Goal: Task Accomplishment & Management: Manage account settings

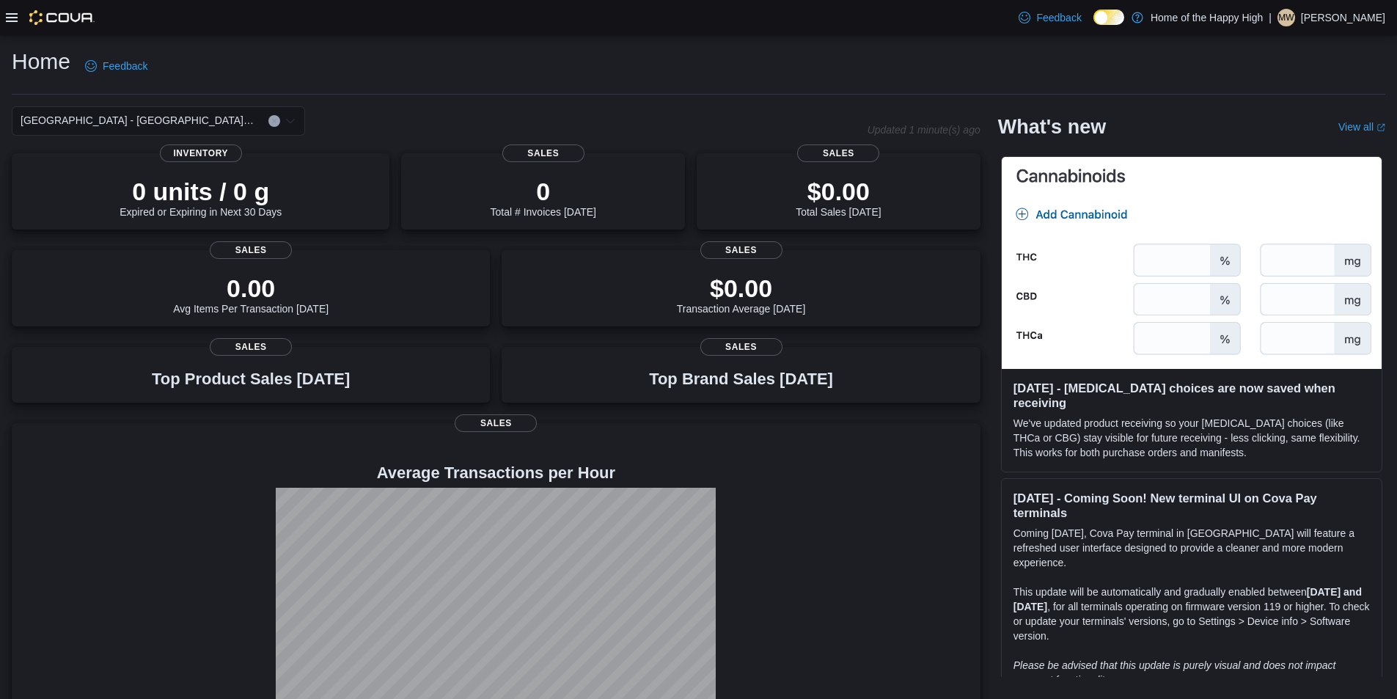
click at [7, 16] on icon at bounding box center [12, 18] width 12 height 12
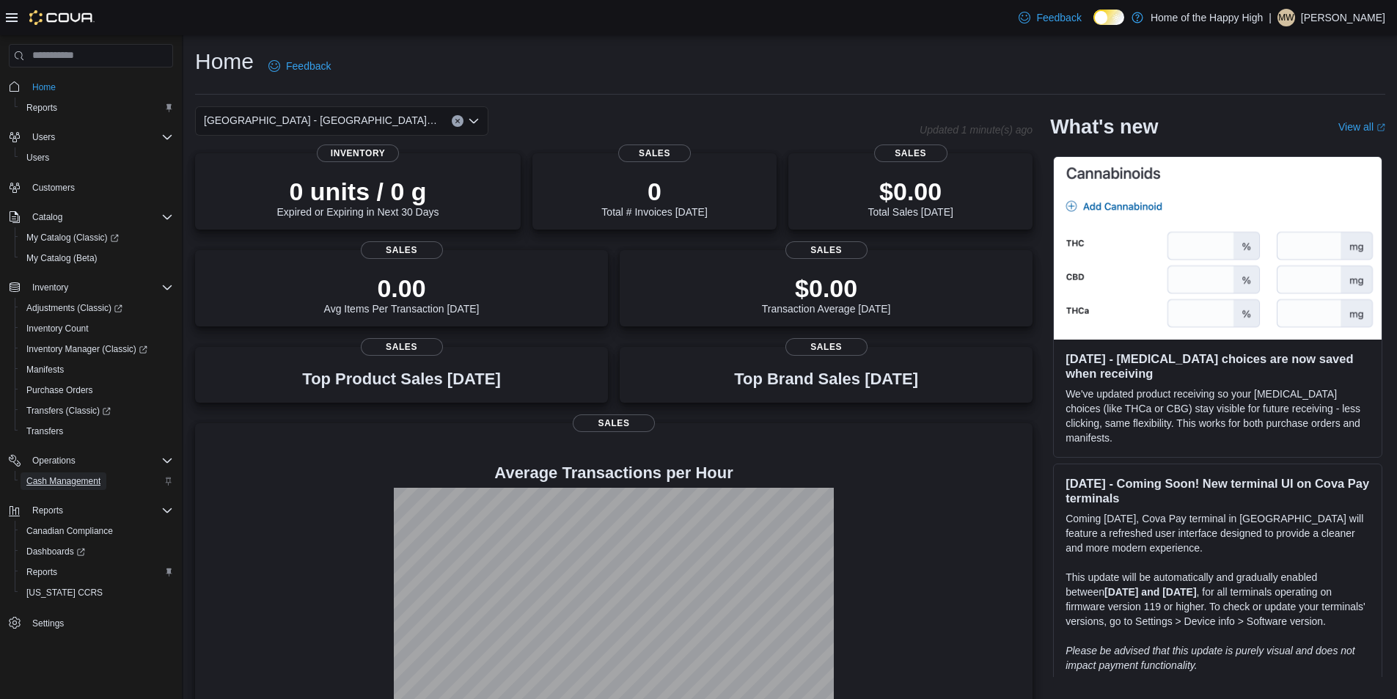
click at [58, 474] on span "Cash Management" at bounding box center [63, 481] width 74 height 18
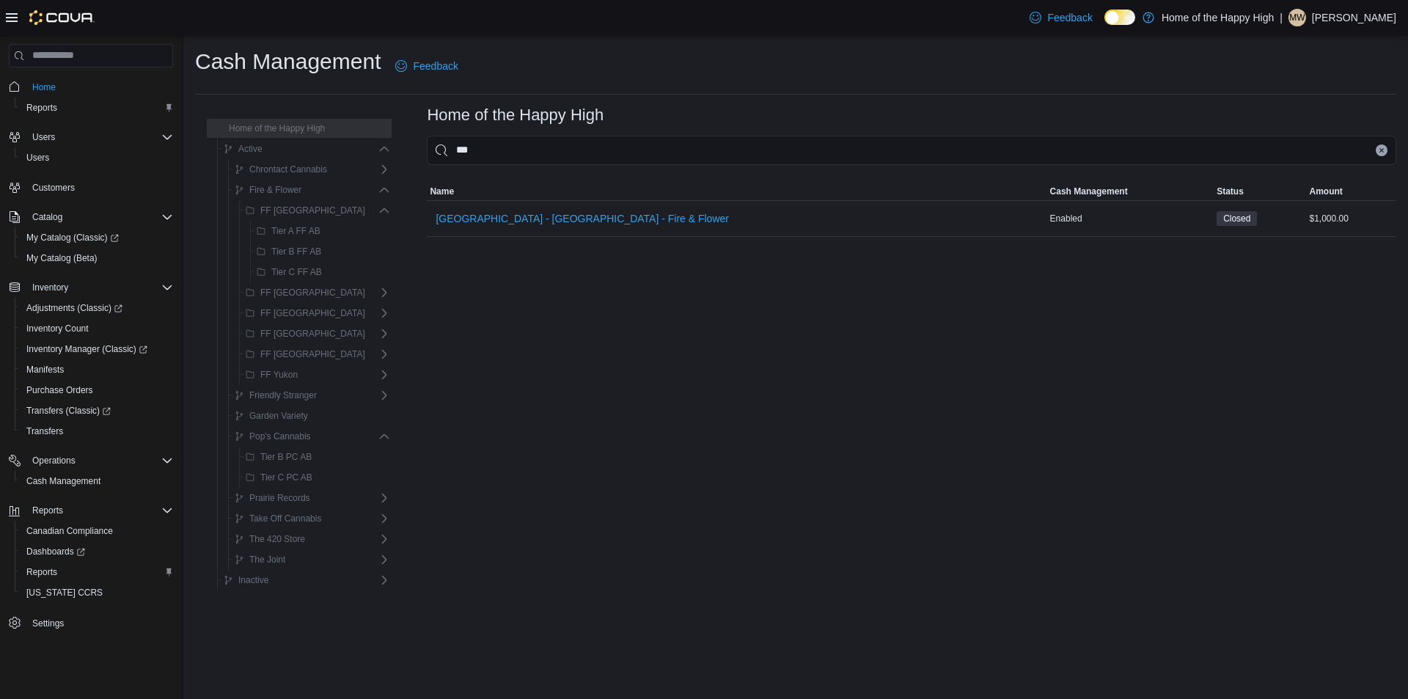
type input "****"
click at [567, 227] on span "[GEOGRAPHIC_DATA] - [GEOGRAPHIC_DATA] - Fire & Flower" at bounding box center [582, 218] width 293 height 29
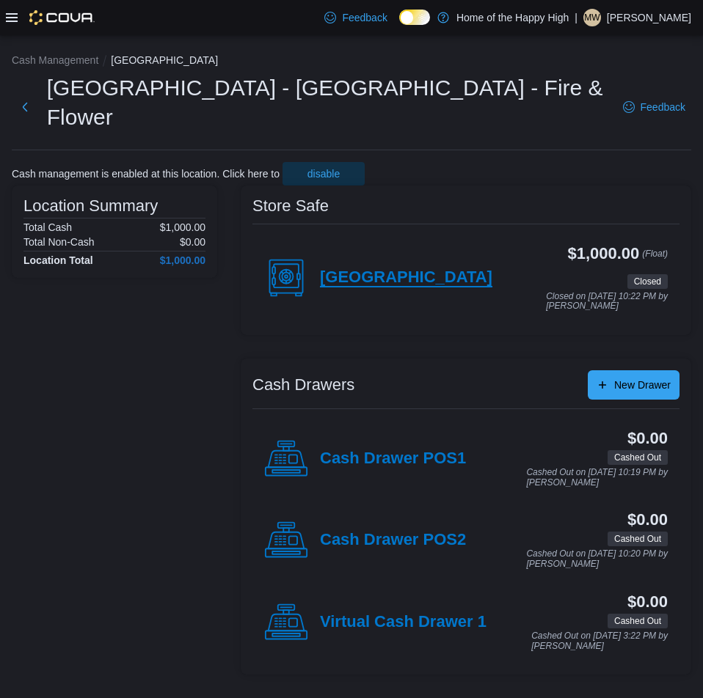
click at [381, 268] on h4 "[GEOGRAPHIC_DATA]" at bounding box center [406, 277] width 172 height 19
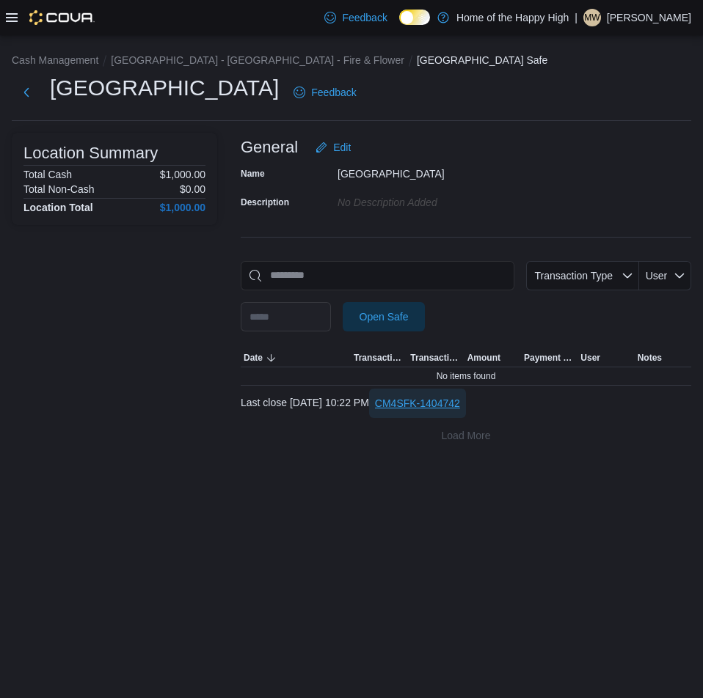
click at [458, 402] on span "CM4SFK-1404742" at bounding box center [417, 403] width 85 height 15
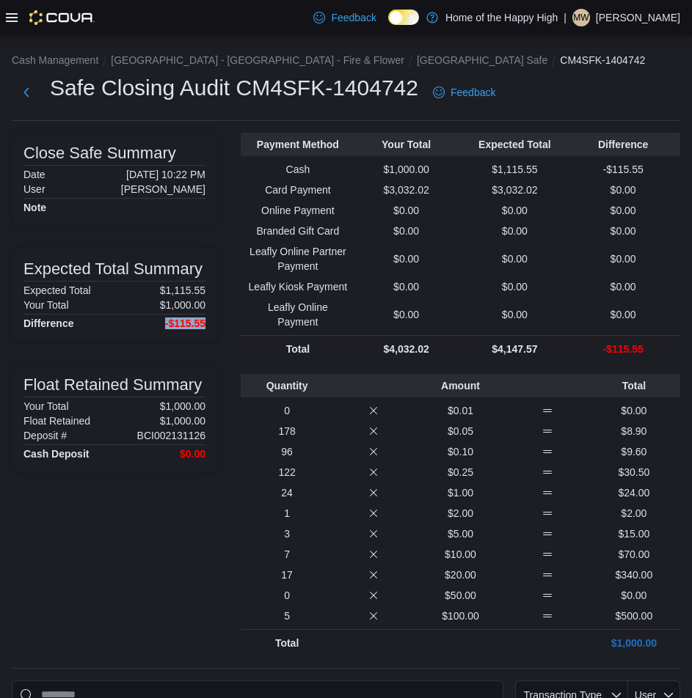
drag, startPoint x: 159, startPoint y: 324, endPoint x: 221, endPoint y: 326, distance: 61.6
click at [215, 326] on div "Expected Total Summary Expected Total $1,115.55 Your Total $1,000.00 Difference…" at bounding box center [114, 295] width 205 height 92
click at [20, 98] on button "Next" at bounding box center [26, 91] width 29 height 29
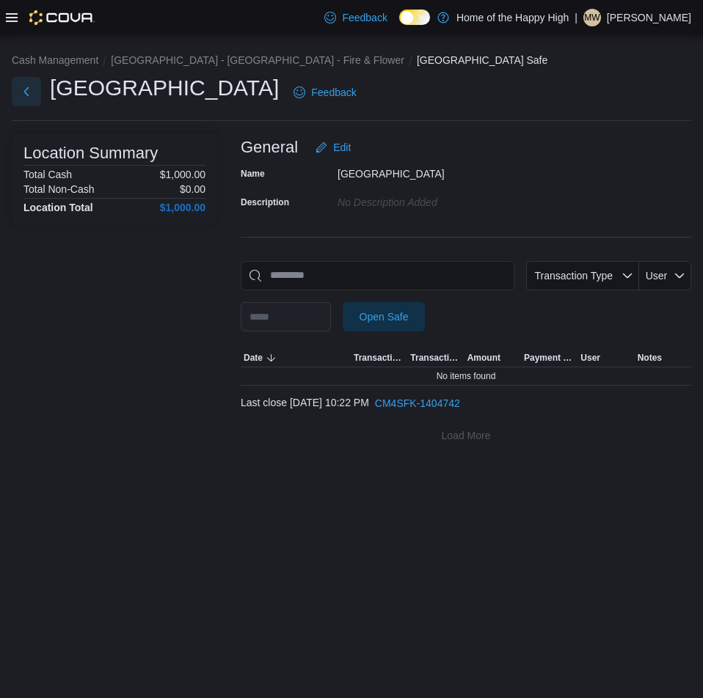
click at [24, 85] on button "Next" at bounding box center [26, 91] width 29 height 29
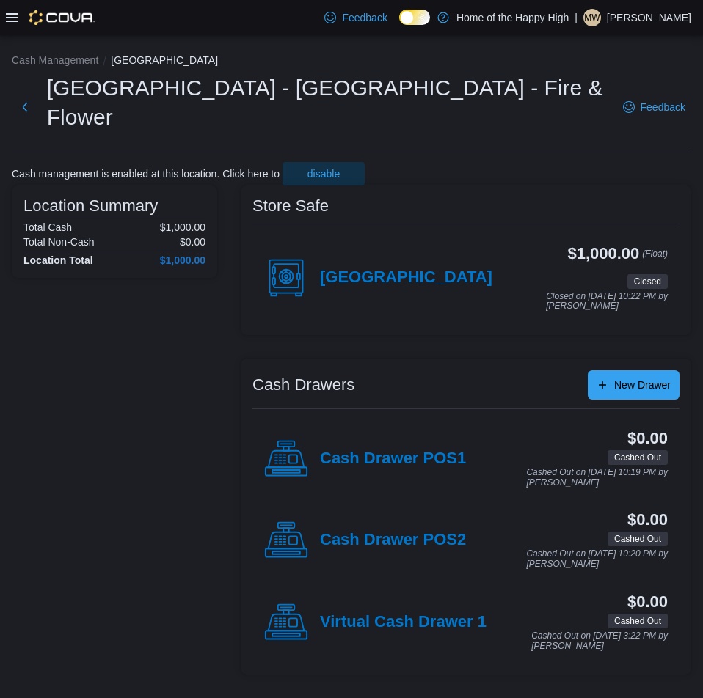
click at [414, 460] on div "Cash Drawer POS1" at bounding box center [365, 459] width 202 height 44
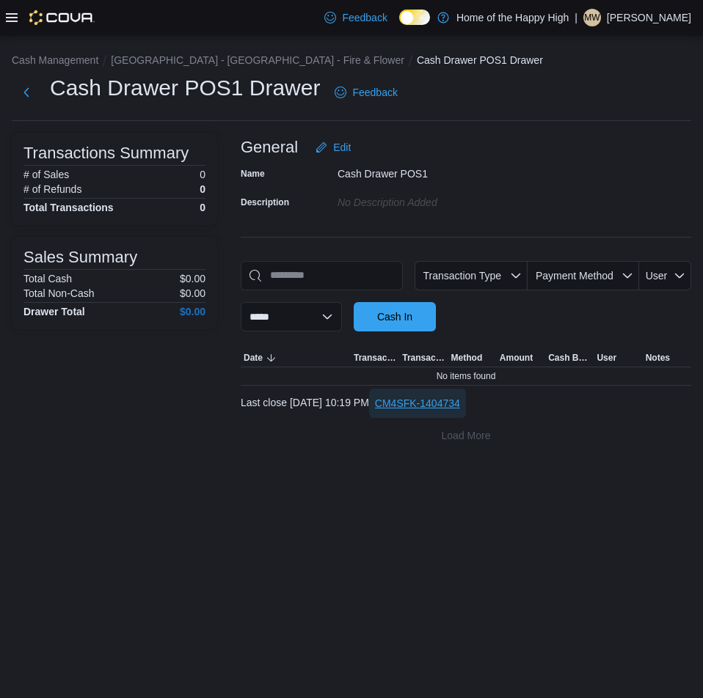
click at [460, 403] on span "CM4SFK-1404734" at bounding box center [417, 403] width 85 height 15
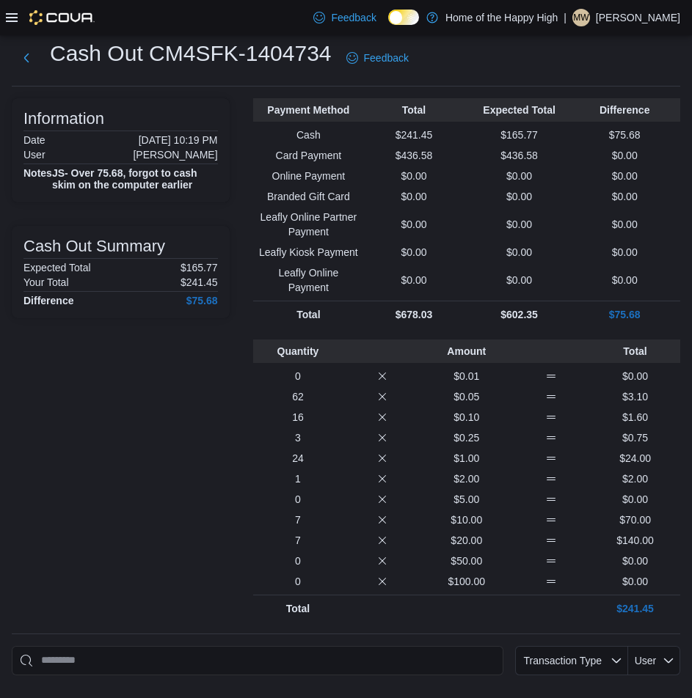
scroll to position [73, 0]
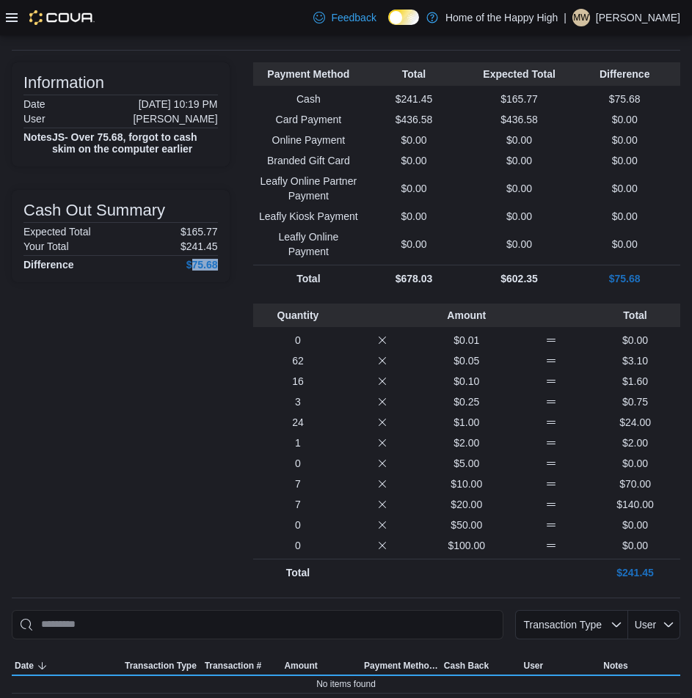
drag, startPoint x: 195, startPoint y: 264, endPoint x: 279, endPoint y: 269, distance: 84.5
click at [253, 268] on div "Information Date [DATE] 10:19 PM User [PERSON_NAME] Notes JS- Over 75.68, forgo…" at bounding box center [346, 324] width 668 height 524
click at [248, 355] on div "Information Date [DATE] 10:19 PM User [PERSON_NAME] Notes JS- Over 75.68, forgo…" at bounding box center [346, 324] width 668 height 524
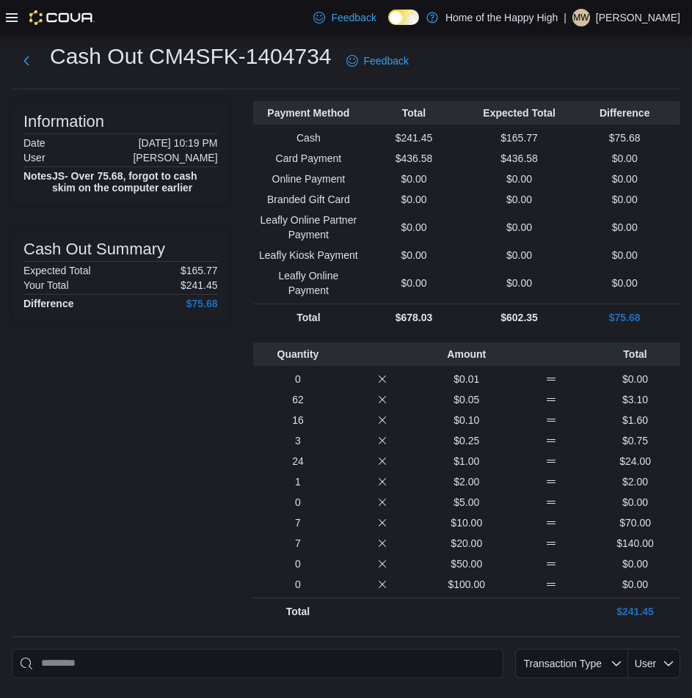
scroll to position [0, 0]
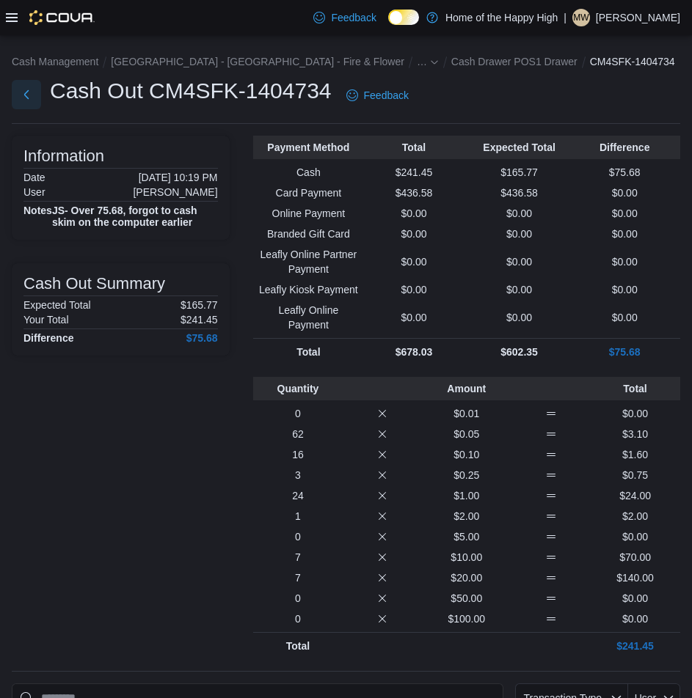
click at [23, 87] on button "Next" at bounding box center [26, 94] width 29 height 29
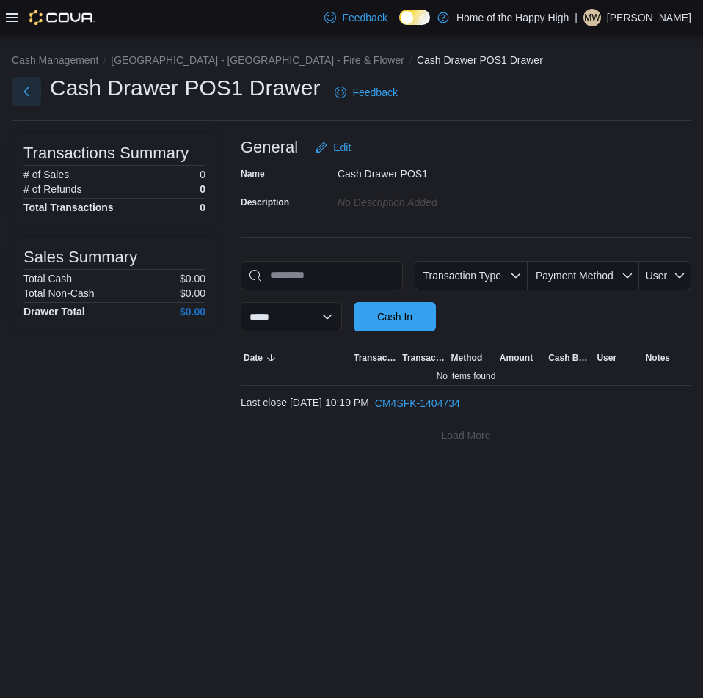
click at [29, 89] on button "Next" at bounding box center [26, 91] width 29 height 29
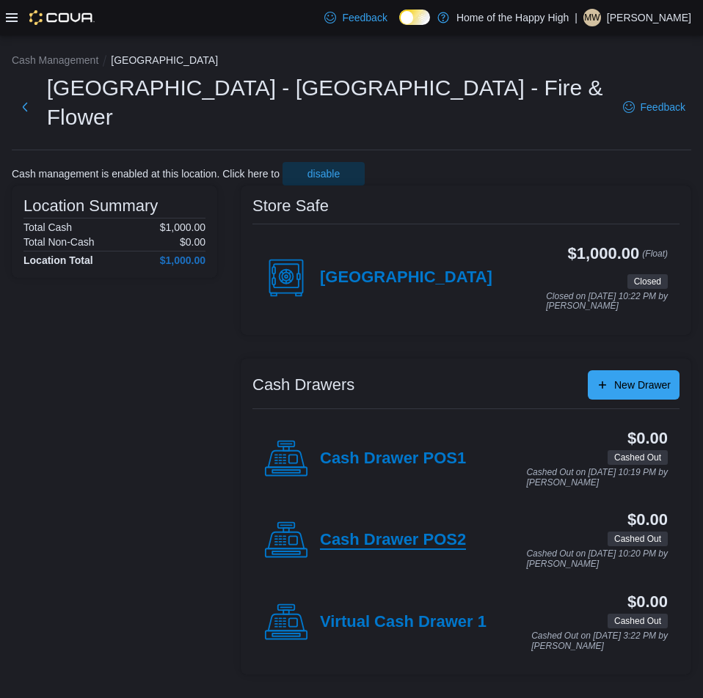
click at [386, 531] on h4 "Cash Drawer POS2" at bounding box center [393, 540] width 146 height 19
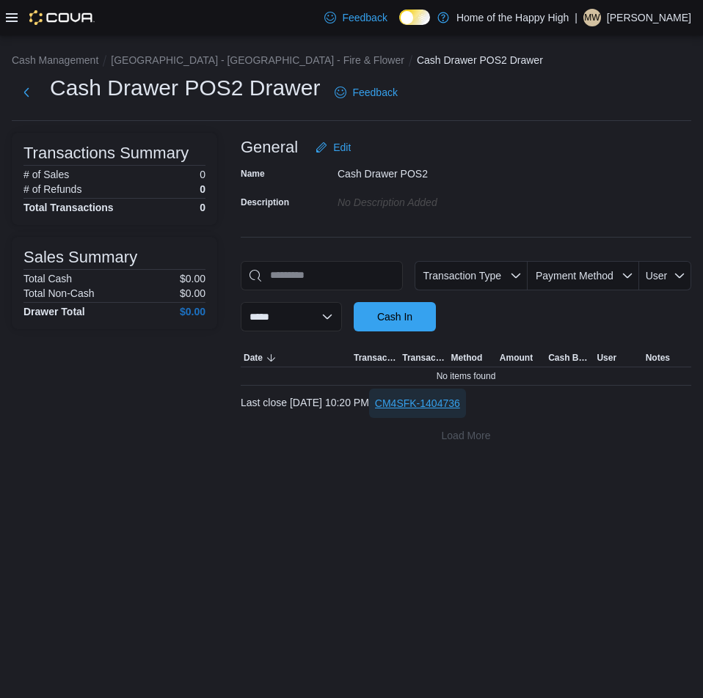
click at [451, 407] on span "CM4SFK-1404736" at bounding box center [417, 403] width 85 height 15
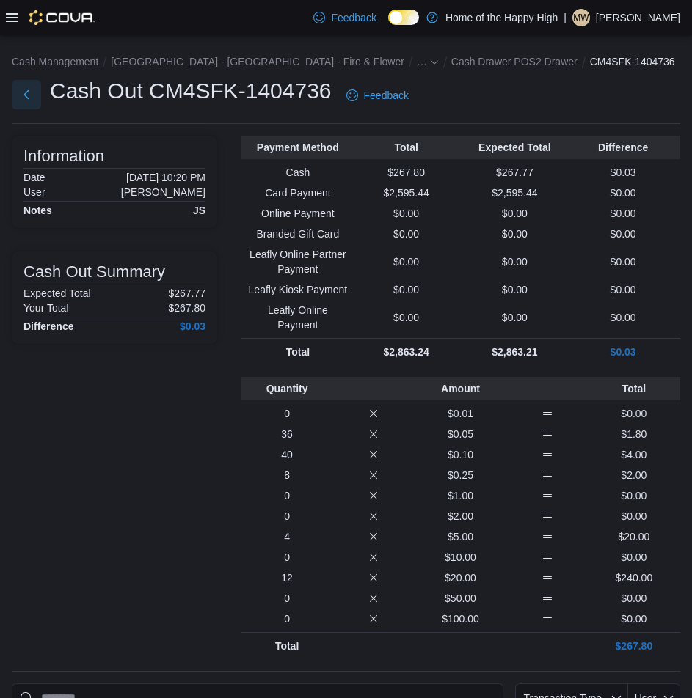
click at [25, 103] on button "Next" at bounding box center [26, 94] width 29 height 29
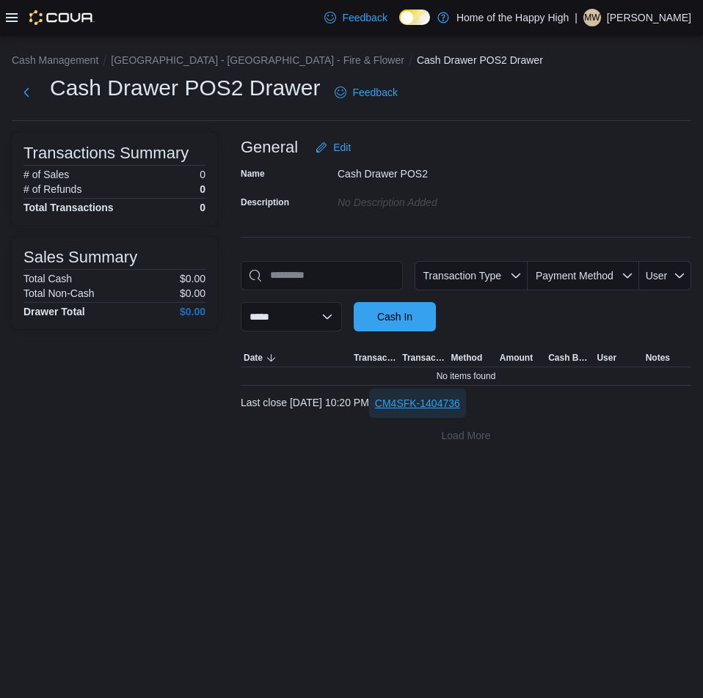
click at [460, 412] on span "CM4SFK-1404736" at bounding box center [417, 403] width 85 height 29
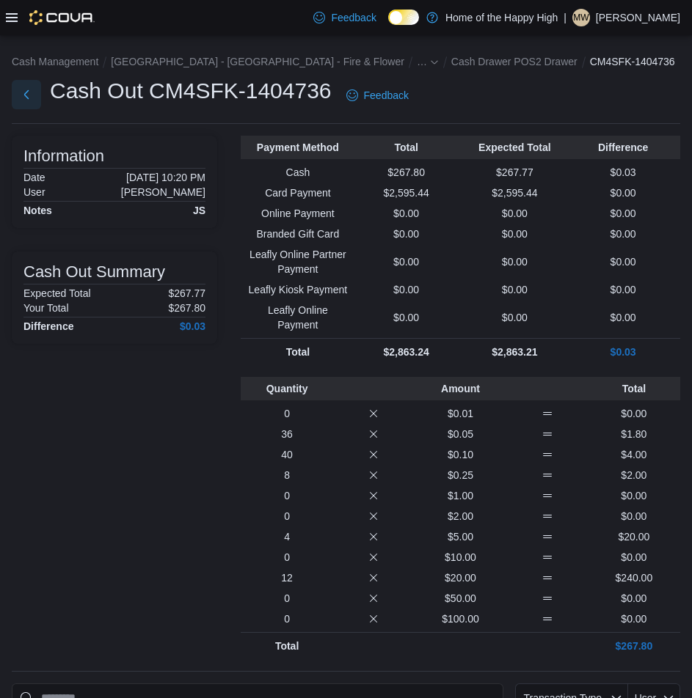
click at [36, 100] on button "Next" at bounding box center [26, 94] width 29 height 29
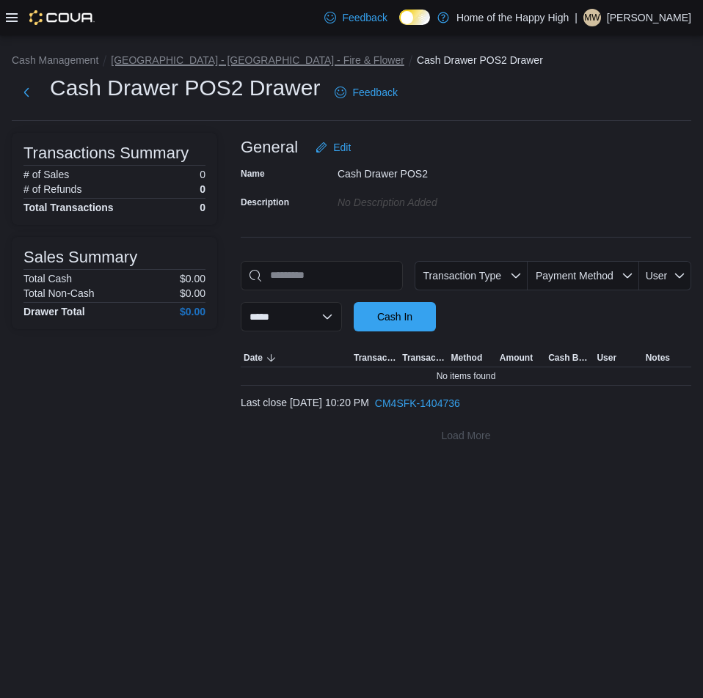
click at [286, 63] on button "[GEOGRAPHIC_DATA] - [GEOGRAPHIC_DATA] - Fire & Flower" at bounding box center [257, 60] width 293 height 12
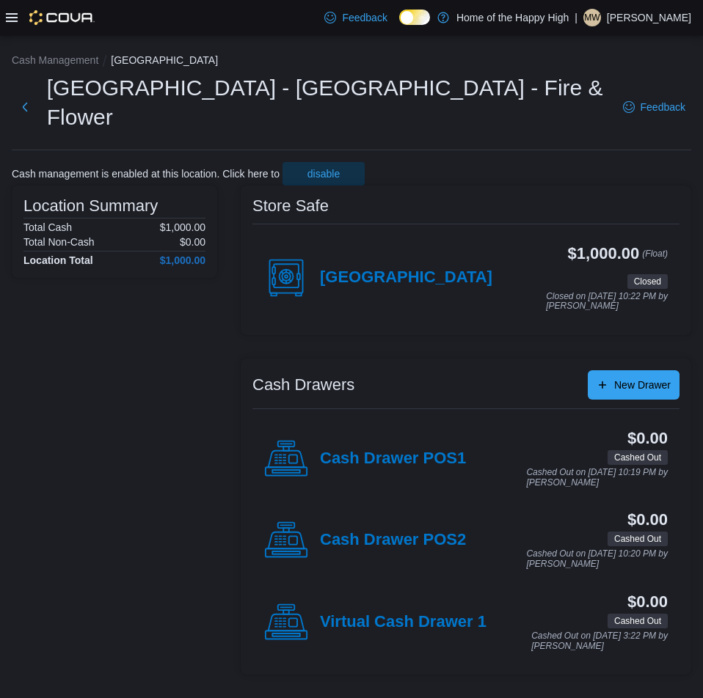
click at [386, 450] on div "Cash Drawer POS1" at bounding box center [365, 459] width 202 height 44
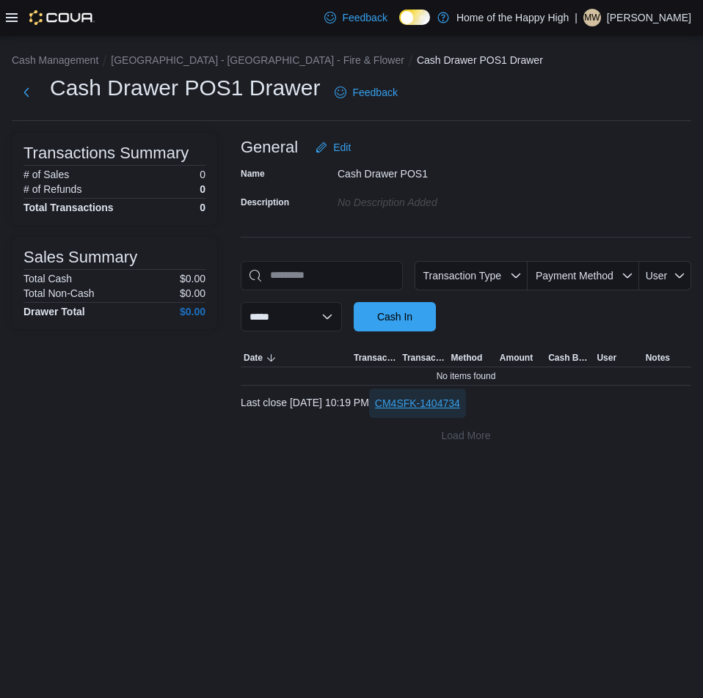
click at [460, 407] on span "CM4SFK-1404734" at bounding box center [417, 403] width 85 height 15
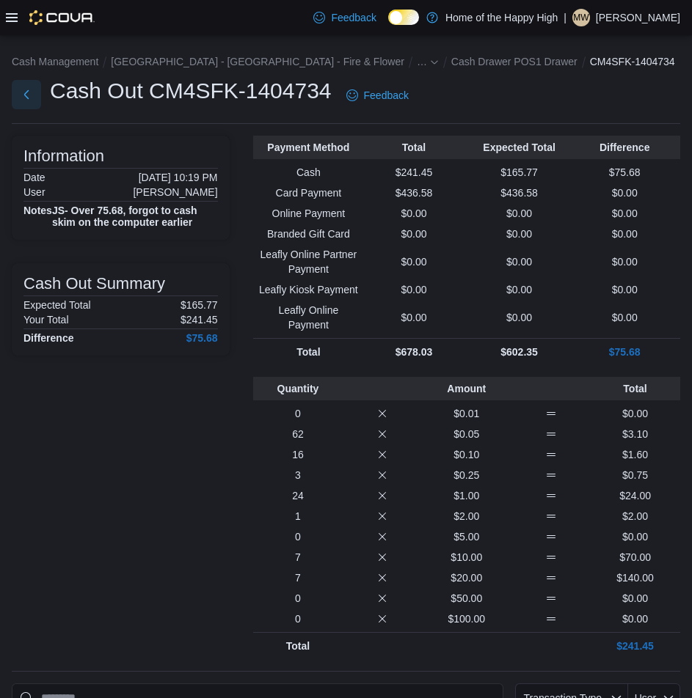
click at [25, 90] on button "Next" at bounding box center [26, 94] width 29 height 29
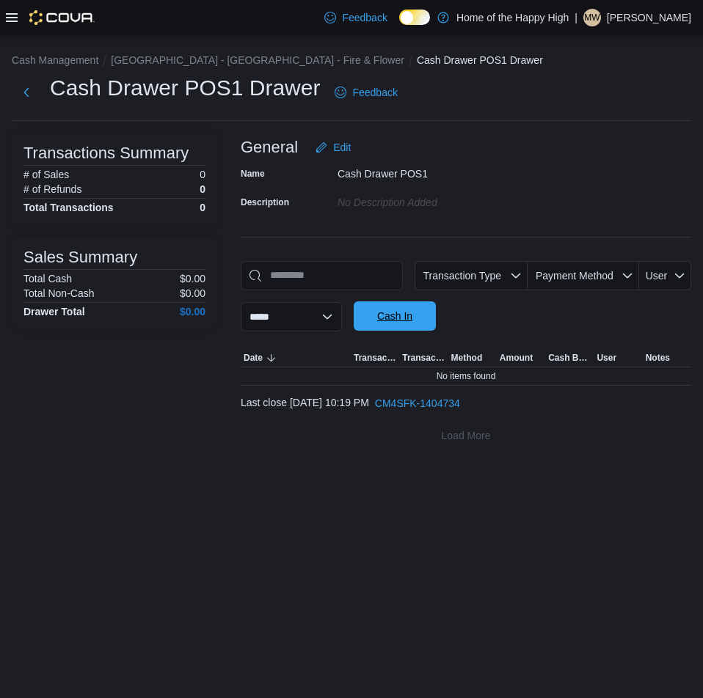
click at [387, 319] on span "Cash In" at bounding box center [394, 315] width 65 height 29
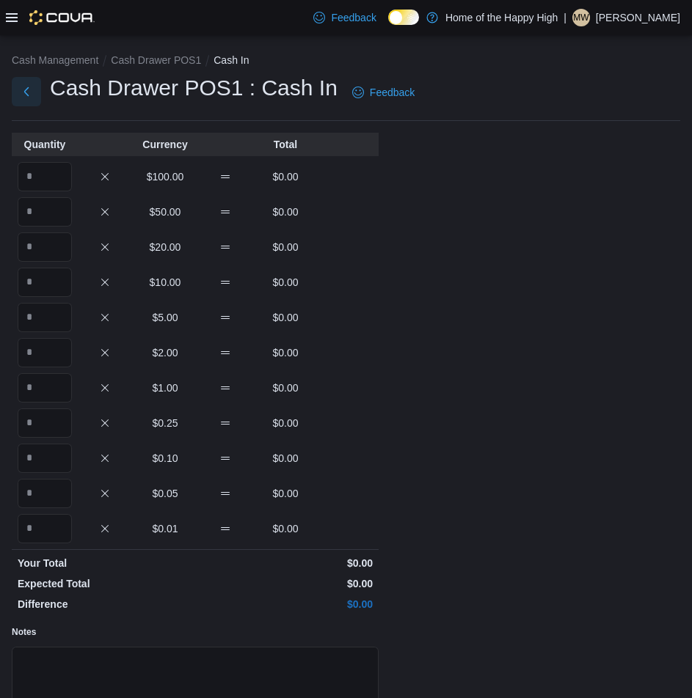
click at [33, 86] on button "Next" at bounding box center [26, 91] width 29 height 29
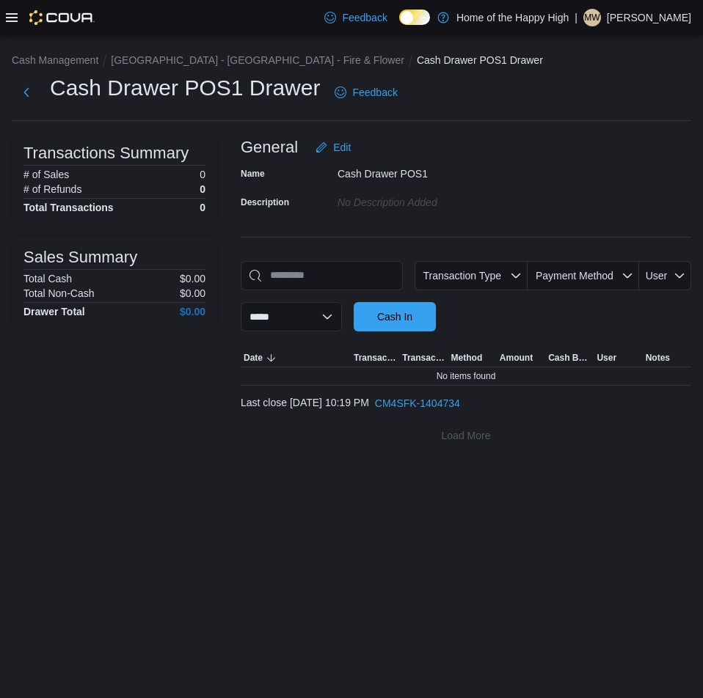
click at [456, 387] on div "**********" at bounding box center [466, 355] width 450 height 189
click at [460, 396] on span "CM4SFK-1404734" at bounding box center [417, 403] width 85 height 15
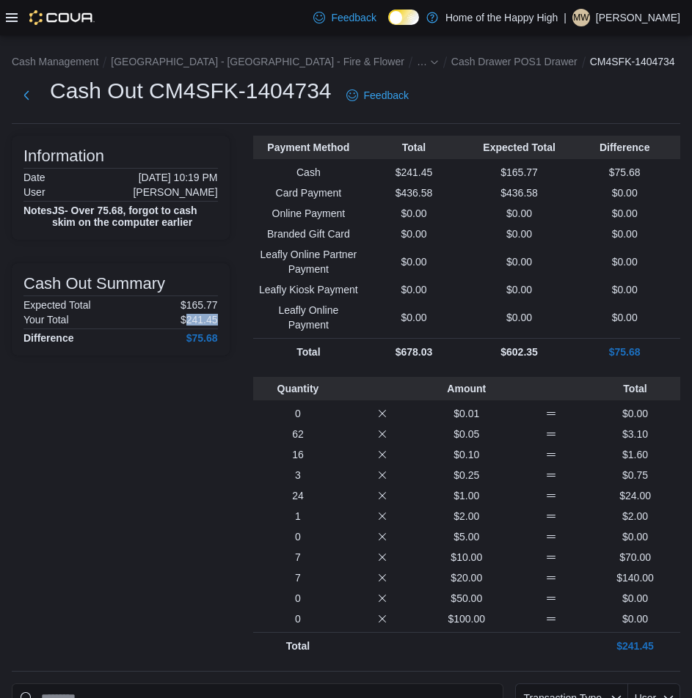
drag, startPoint x: 190, startPoint y: 320, endPoint x: 235, endPoint y: 323, distance: 45.6
click at [235, 323] on div "Information Date [DATE] 10:19 PM User [PERSON_NAME] Notes JS- Over 75.68, forgo…" at bounding box center [346, 398] width 668 height 524
click at [236, 328] on div "Information Date [DATE] 10:19 PM User [PERSON_NAME] Notes JS- Over 75.68, forgo…" at bounding box center [346, 398] width 668 height 524
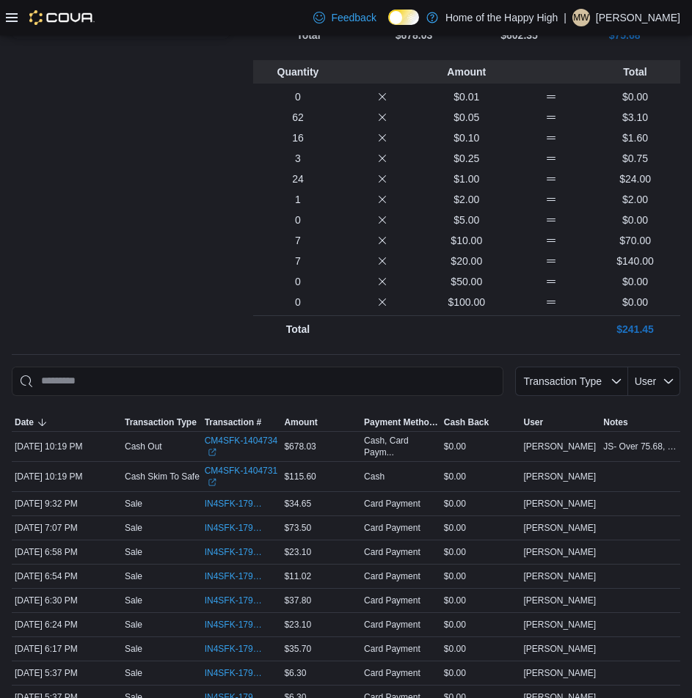
scroll to position [367, 0]
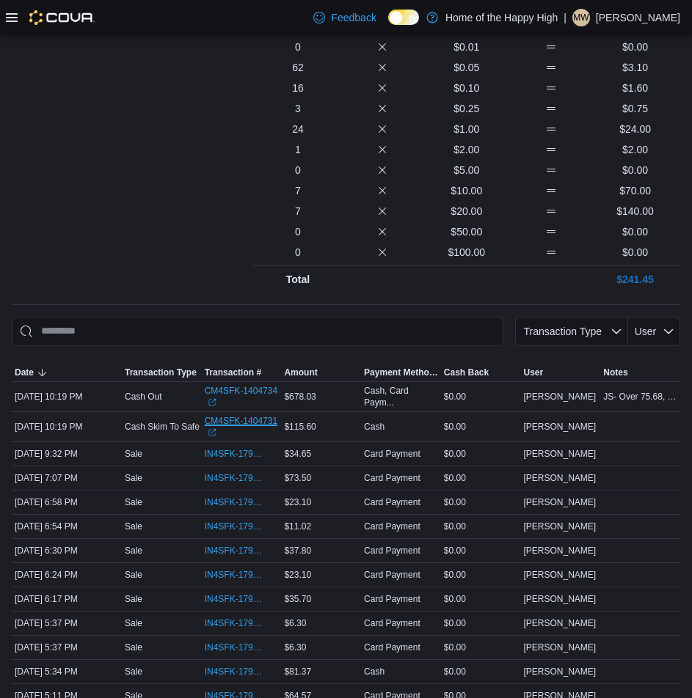
click at [226, 420] on link "CM4SFK-1404731 (opens in a new tab or window)" at bounding box center [242, 426] width 74 height 23
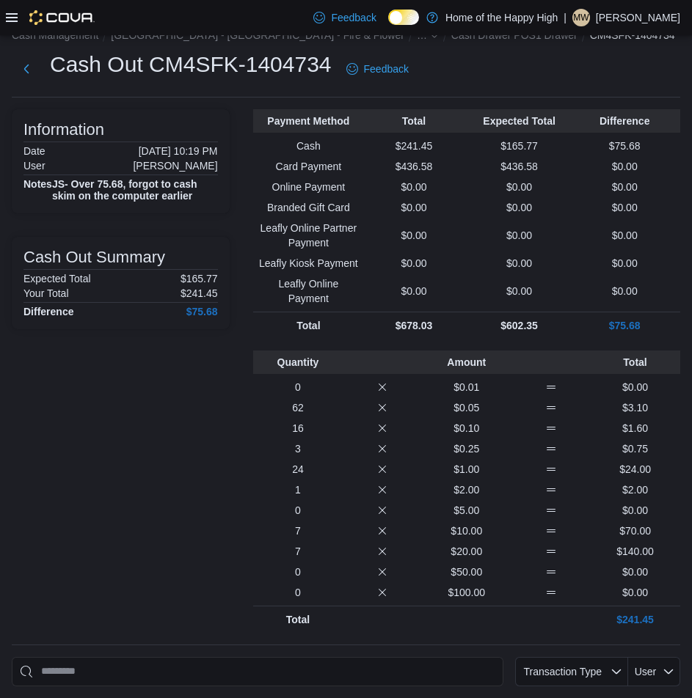
scroll to position [0, 0]
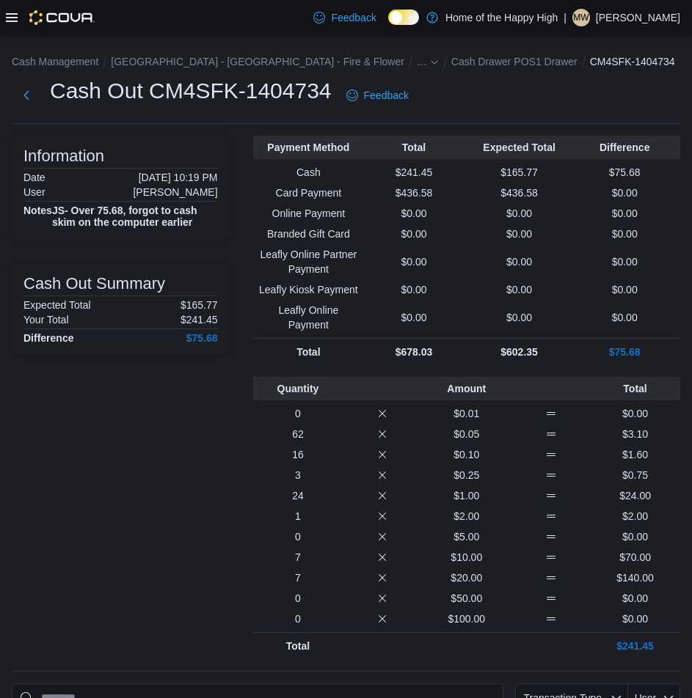
click at [13, 19] on icon at bounding box center [12, 18] width 12 height 12
click at [26, 87] on button "Next" at bounding box center [26, 94] width 29 height 29
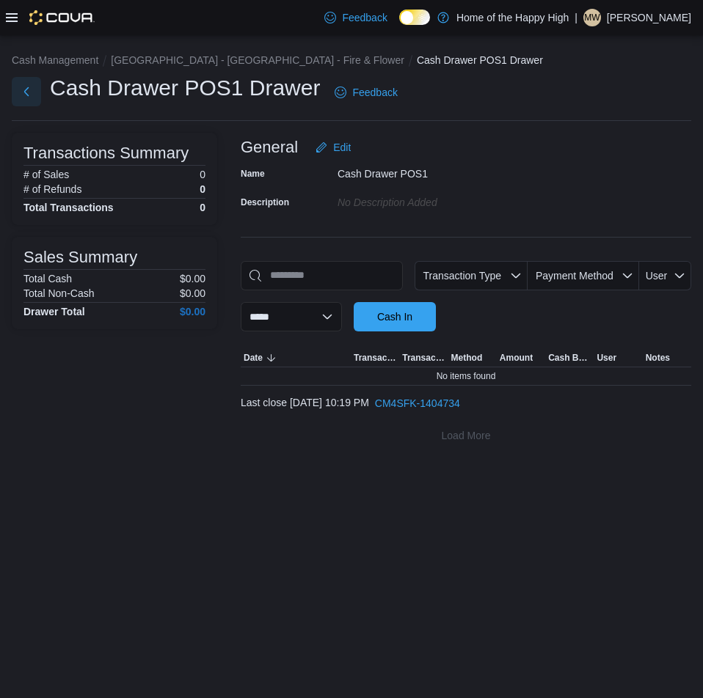
click at [29, 92] on button "Next" at bounding box center [26, 91] width 29 height 29
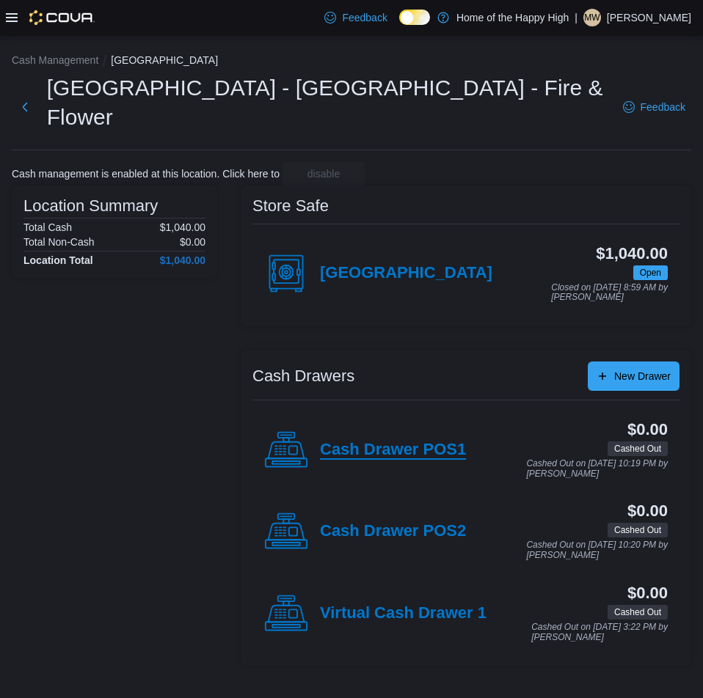
click at [381, 441] on h4 "Cash Drawer POS1" at bounding box center [393, 450] width 146 height 19
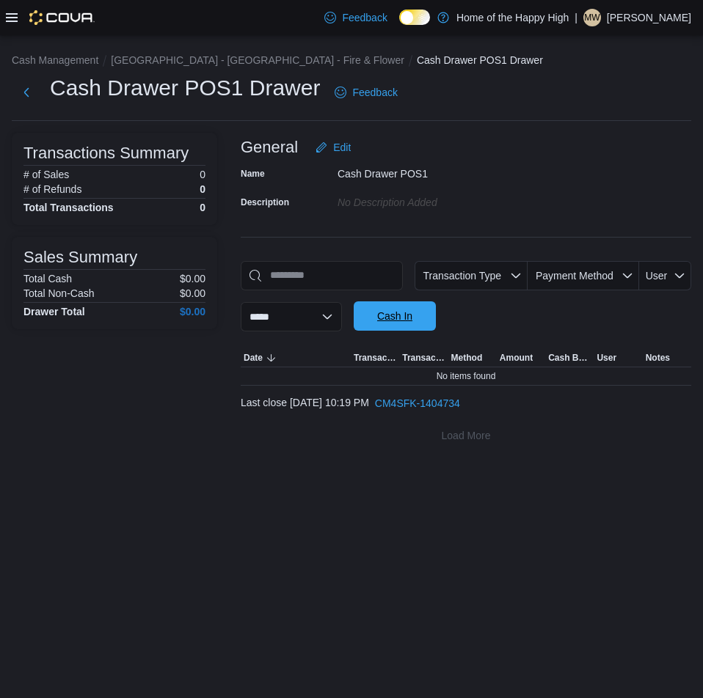
click at [412, 305] on span "Cash In" at bounding box center [394, 315] width 65 height 29
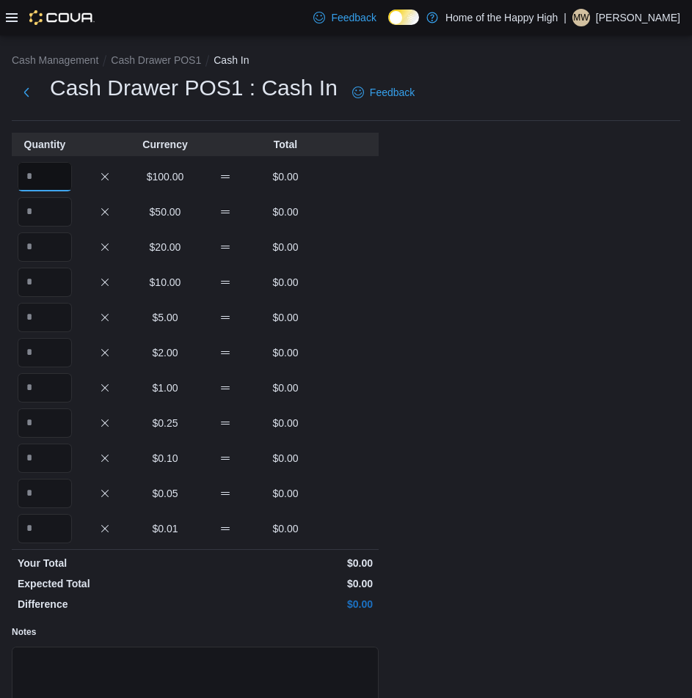
click at [43, 164] on input "Quantity" at bounding box center [45, 176] width 54 height 29
click at [50, 183] on input "Quantity" at bounding box center [45, 176] width 54 height 29
type input "*"
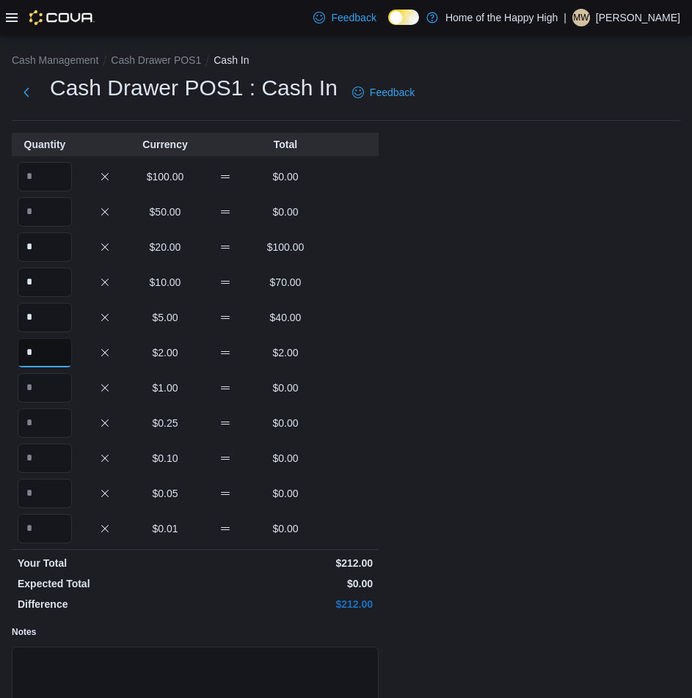
type input "*"
type input "**"
type input "*"
type input "**"
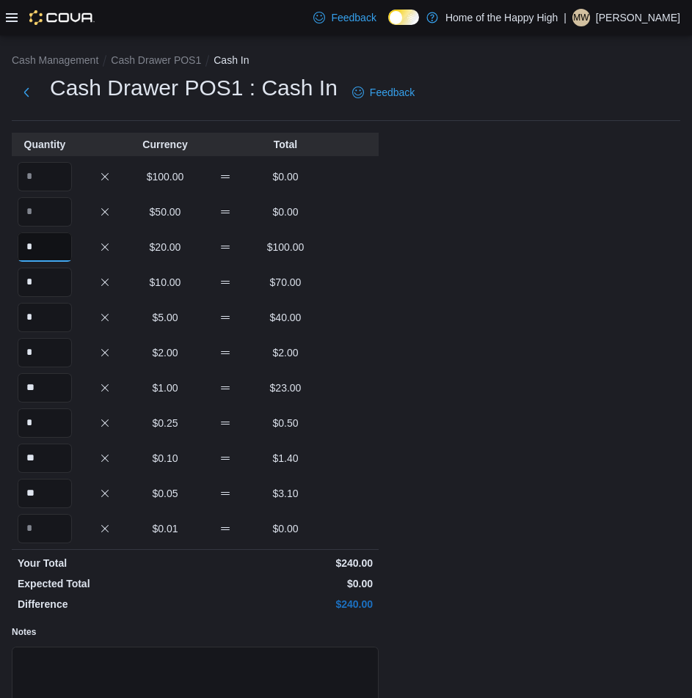
click at [51, 240] on input "*" at bounding box center [45, 247] width 54 height 29
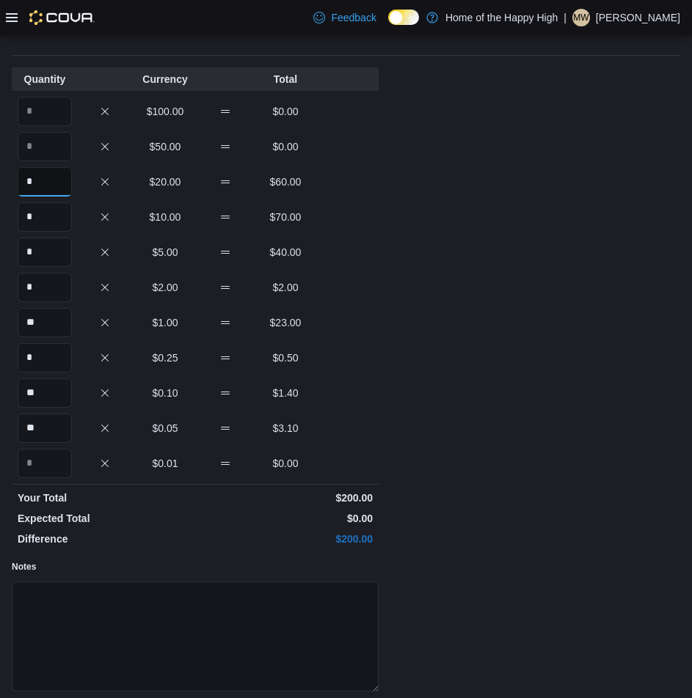
scroll to position [123, 0]
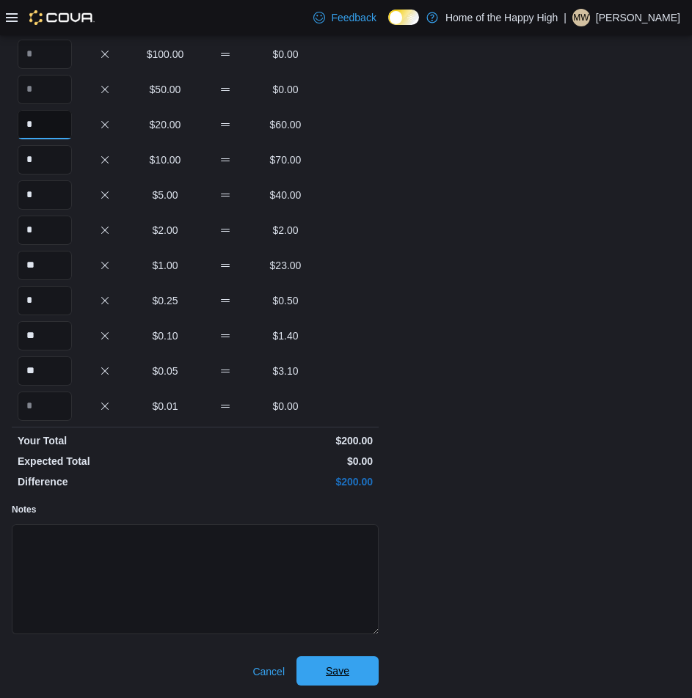
type input "*"
click at [360, 668] on span "Save" at bounding box center [337, 671] width 65 height 29
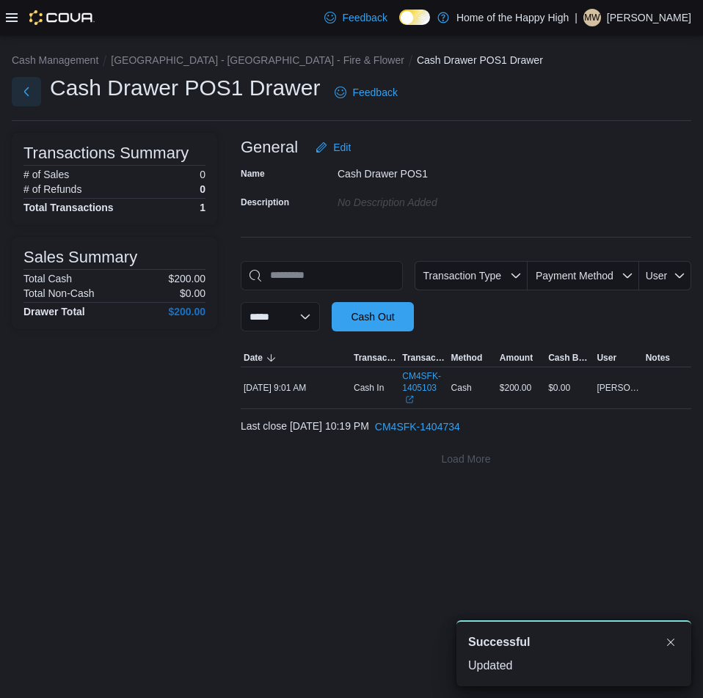
click at [39, 92] on button "Next" at bounding box center [26, 91] width 29 height 29
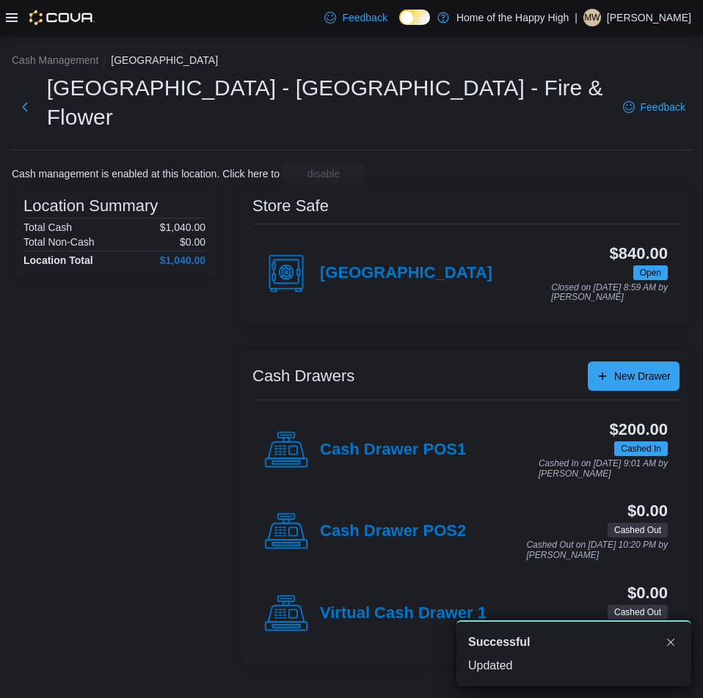
click at [384, 510] on div "Cash Drawer POS2" at bounding box center [365, 532] width 202 height 44
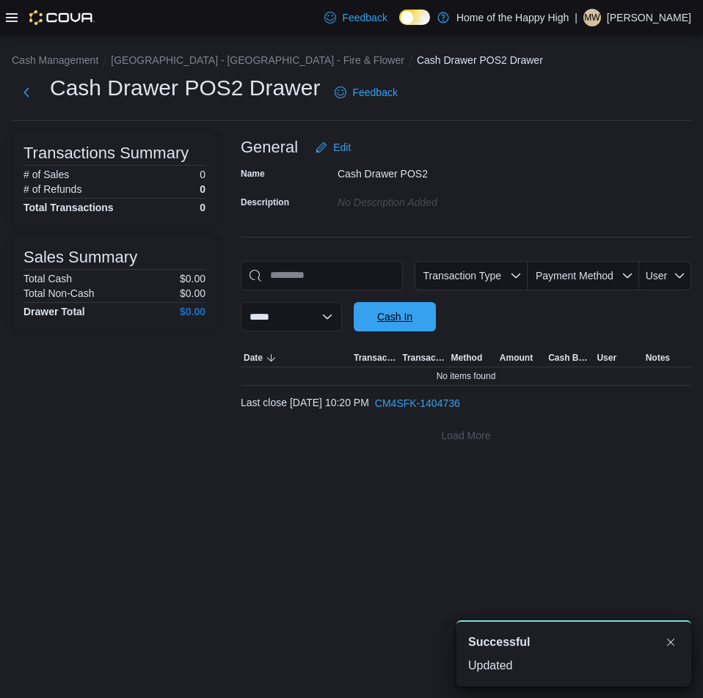
click at [412, 315] on span "Cash In" at bounding box center [394, 317] width 35 height 15
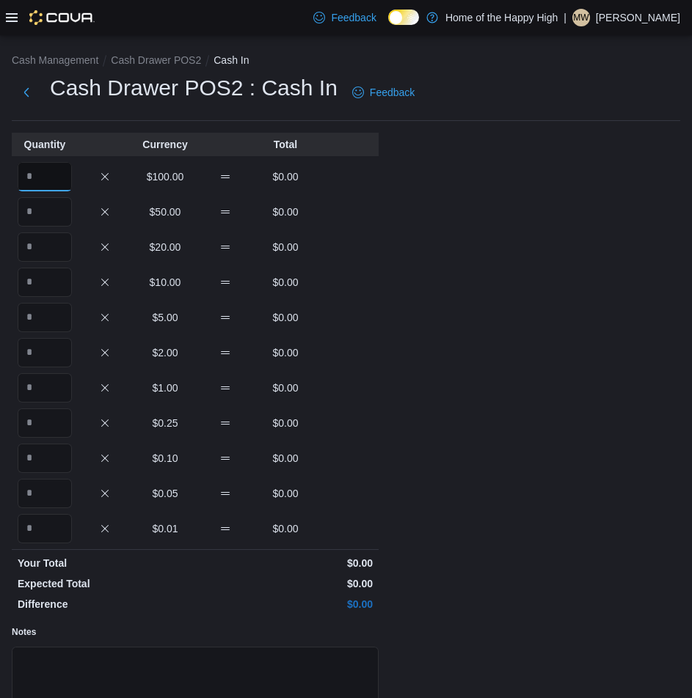
click at [55, 178] on input "Quantity" at bounding box center [45, 176] width 54 height 29
type input "*"
type input "**"
click at [43, 456] on input "Quantity" at bounding box center [45, 458] width 54 height 29
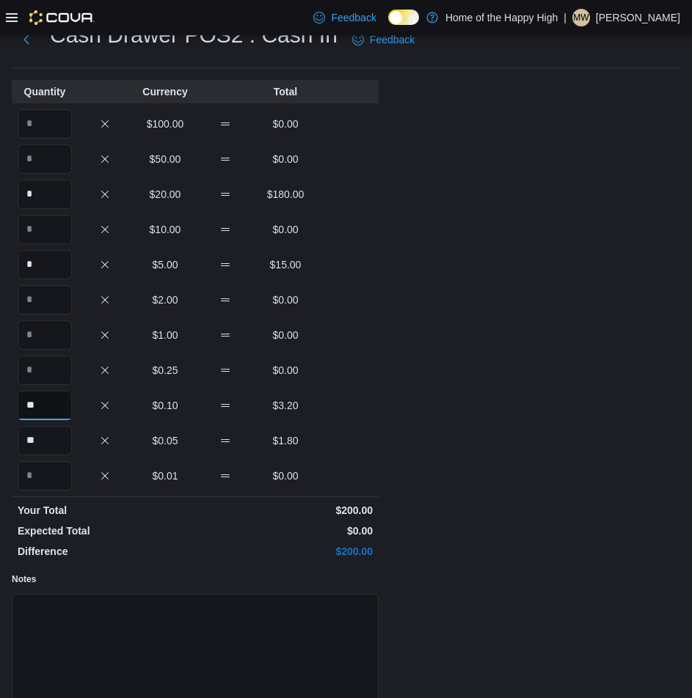
scroll to position [123, 0]
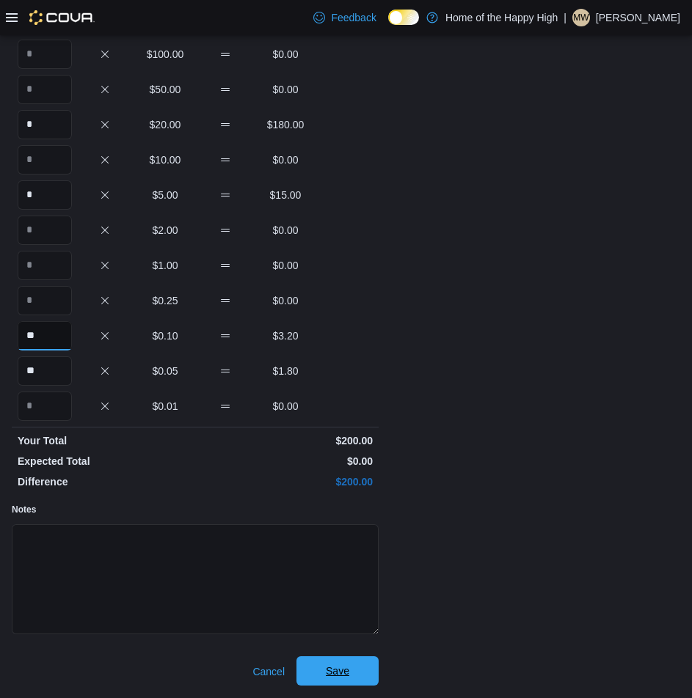
type input "**"
click at [328, 660] on span "Save" at bounding box center [337, 671] width 65 height 29
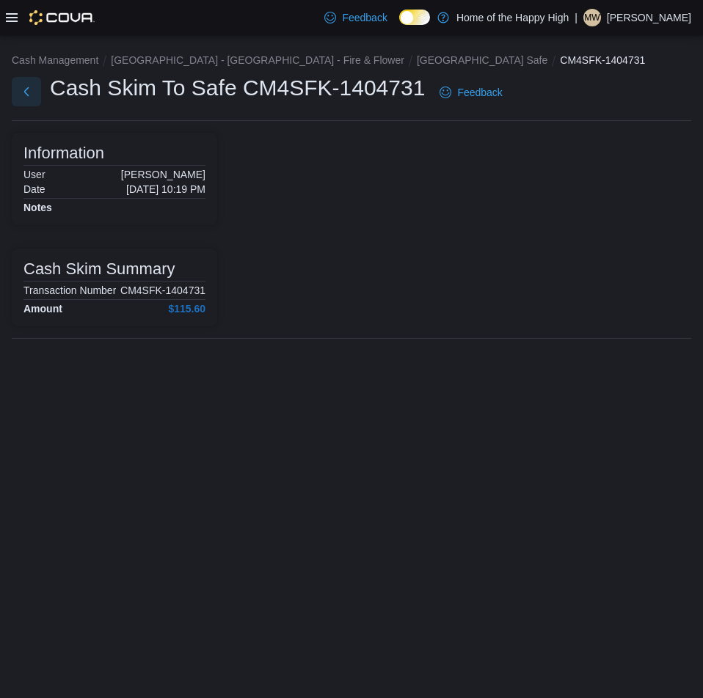
click at [26, 91] on button "Next" at bounding box center [26, 91] width 29 height 29
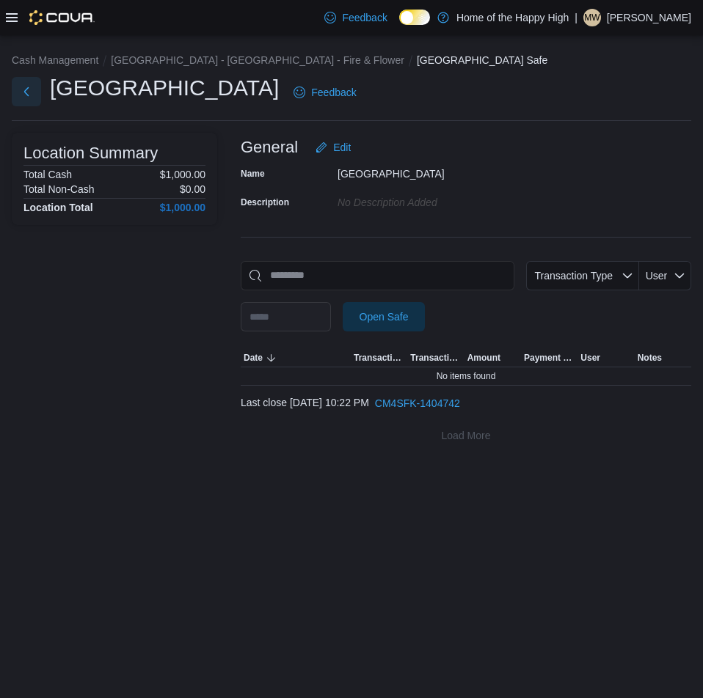
click at [23, 86] on button "Next" at bounding box center [26, 91] width 29 height 29
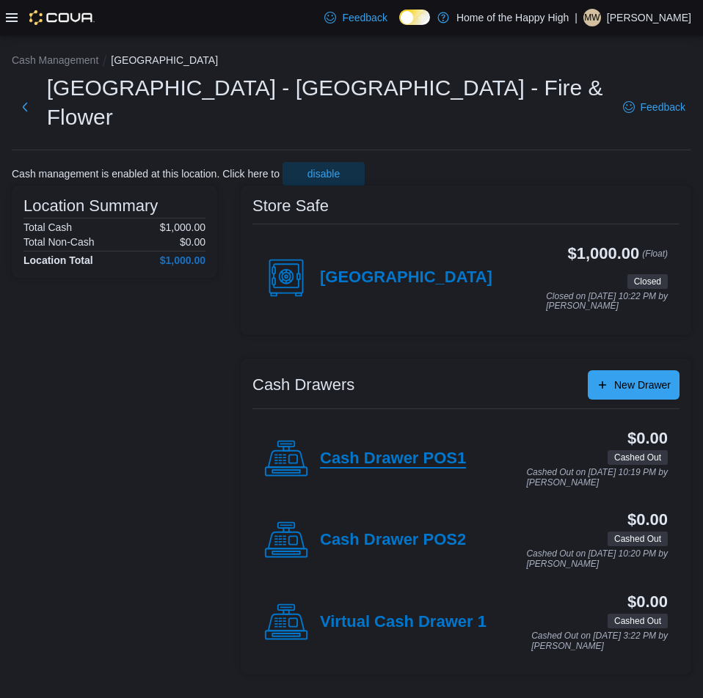
click at [401, 450] on h4 "Cash Drawer POS1" at bounding box center [393, 459] width 146 height 19
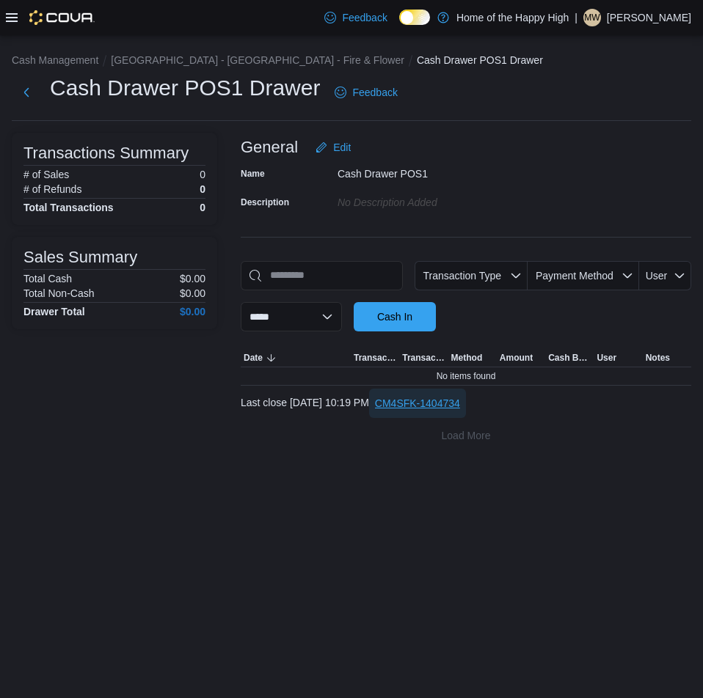
click at [460, 409] on span "CM4SFK-1404734" at bounding box center [417, 403] width 85 height 15
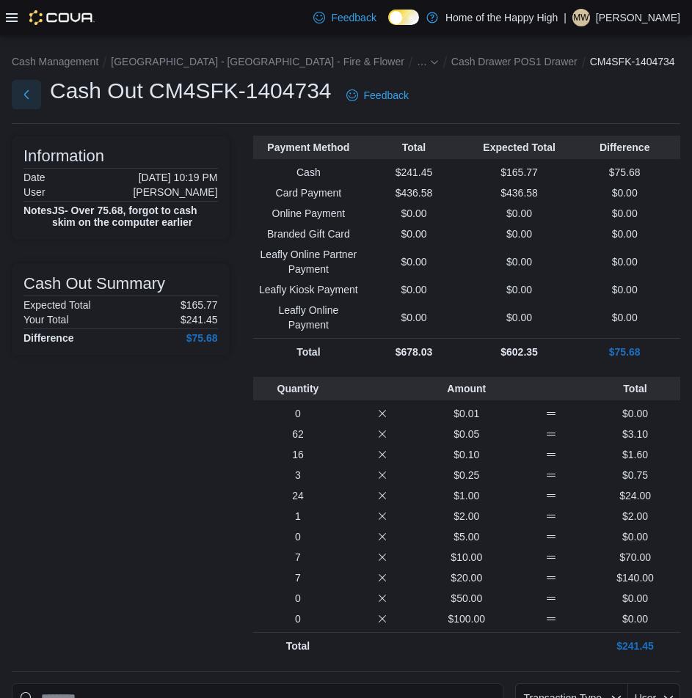
click at [21, 99] on button "Next" at bounding box center [26, 94] width 29 height 29
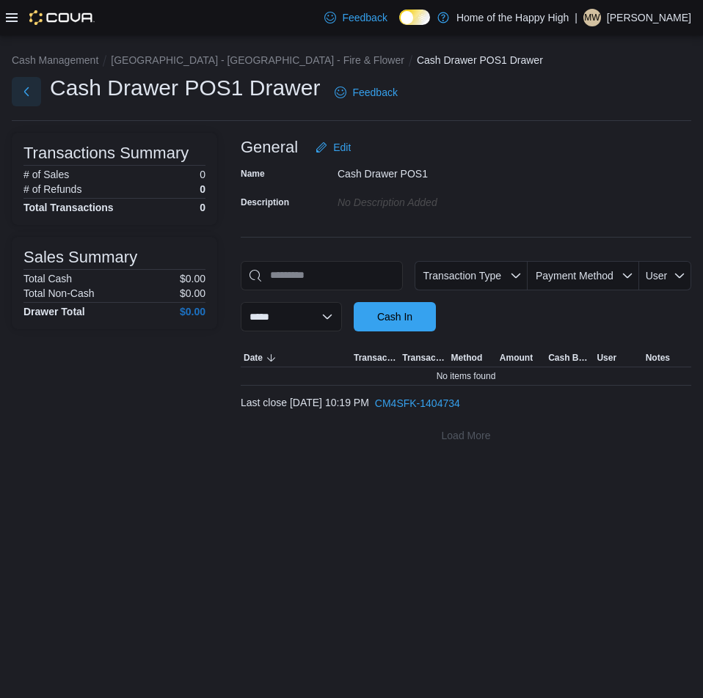
click at [31, 92] on button "Next" at bounding box center [26, 91] width 29 height 29
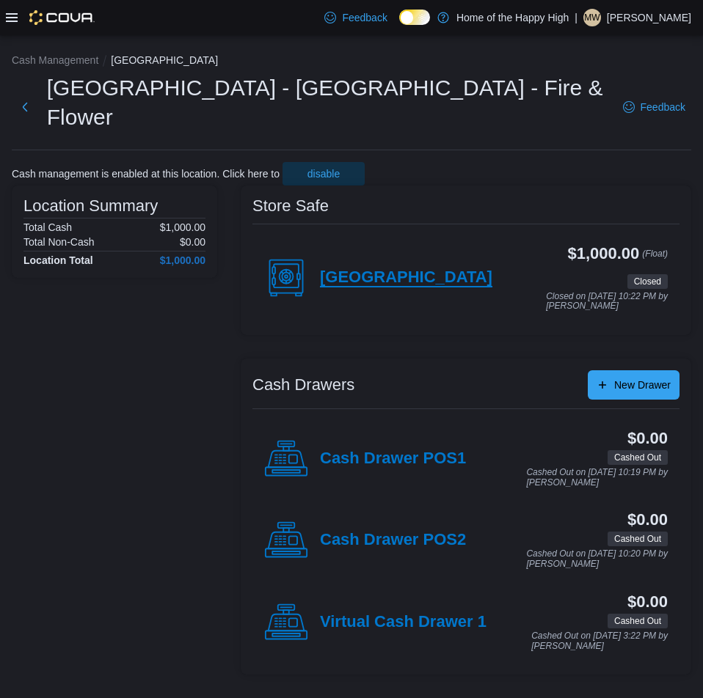
click at [392, 268] on h4 "[GEOGRAPHIC_DATA]" at bounding box center [406, 277] width 172 height 19
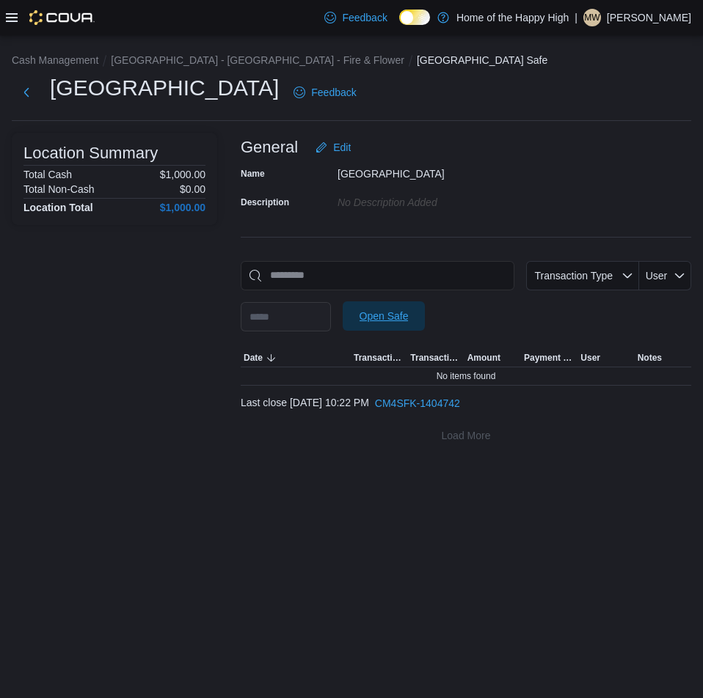
click at [409, 325] on span "Open Safe" at bounding box center [383, 315] width 65 height 29
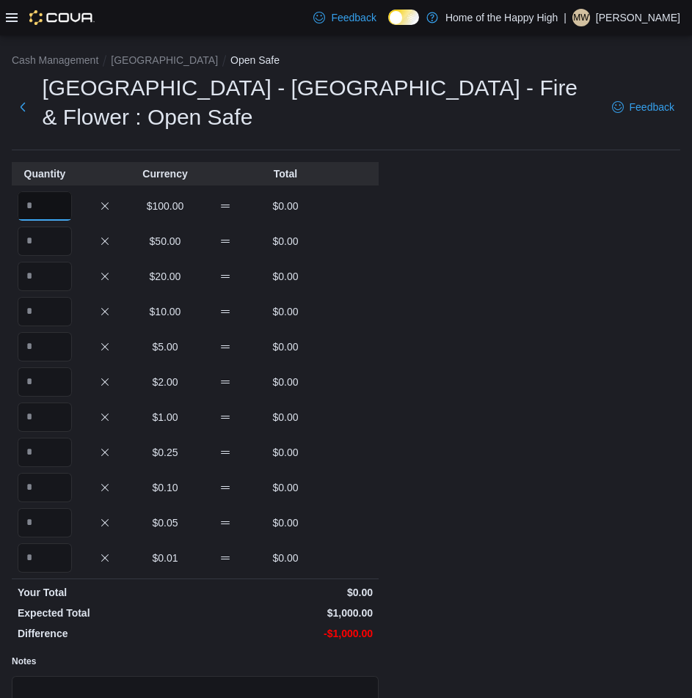
click at [34, 218] on input "Quantity" at bounding box center [45, 205] width 54 height 29
type input "*"
type input "**"
type input "*"
type input "**"
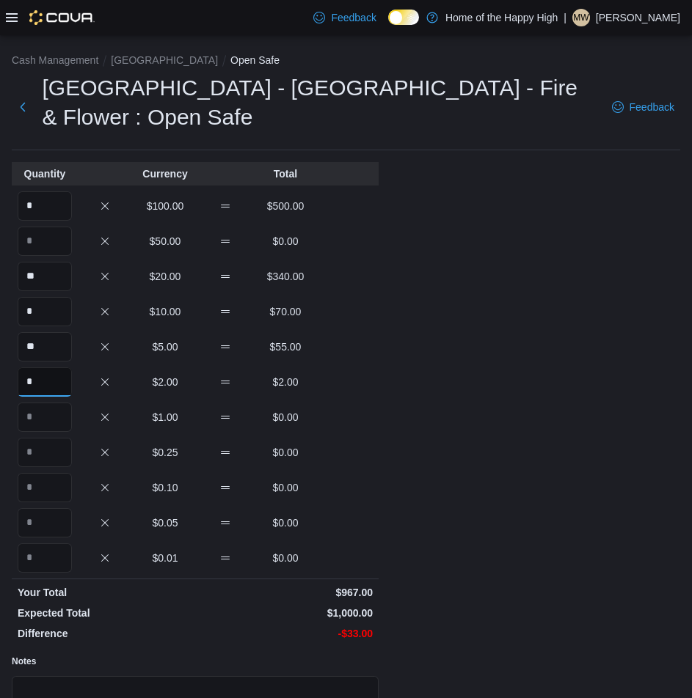
type input "*"
type input "**"
type input "***"
type input "**"
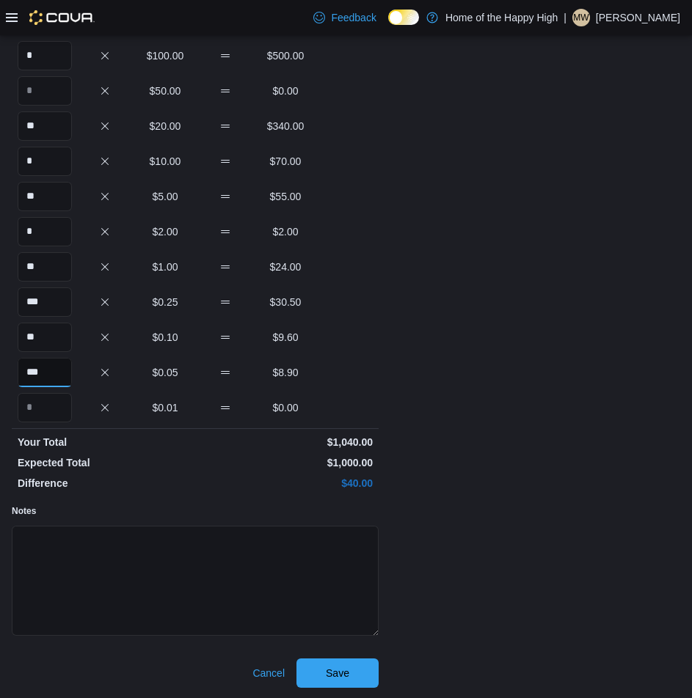
scroll to position [152, 0]
type input "***"
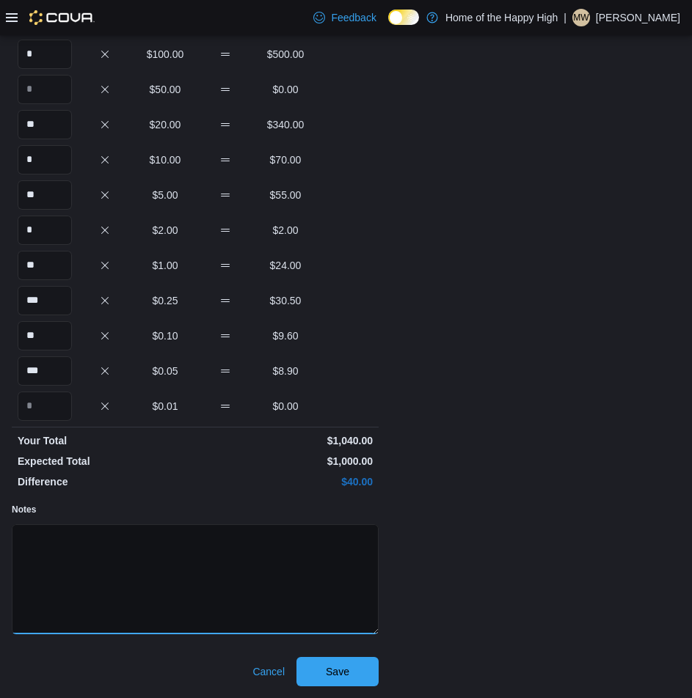
click at [189, 591] on textarea "Notes" at bounding box center [195, 579] width 367 height 110
type textarea "**********"
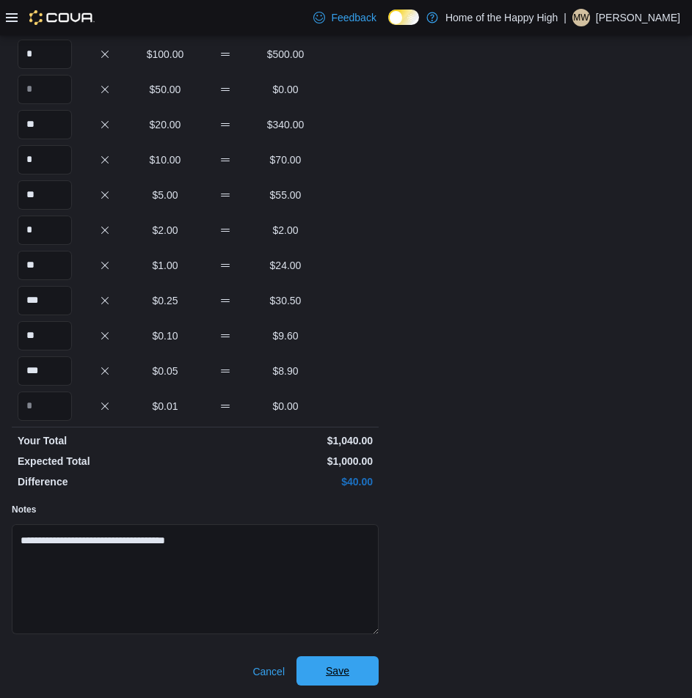
click at [328, 668] on span "Save" at bounding box center [337, 671] width 23 height 15
